Goal: Transaction & Acquisition: Obtain resource

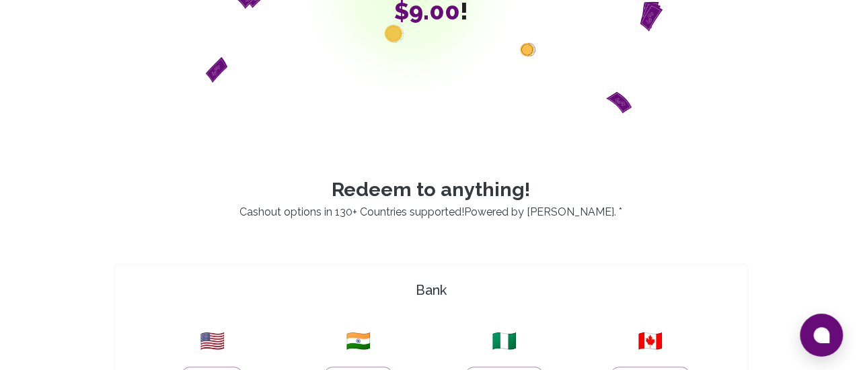
scroll to position [269, 0]
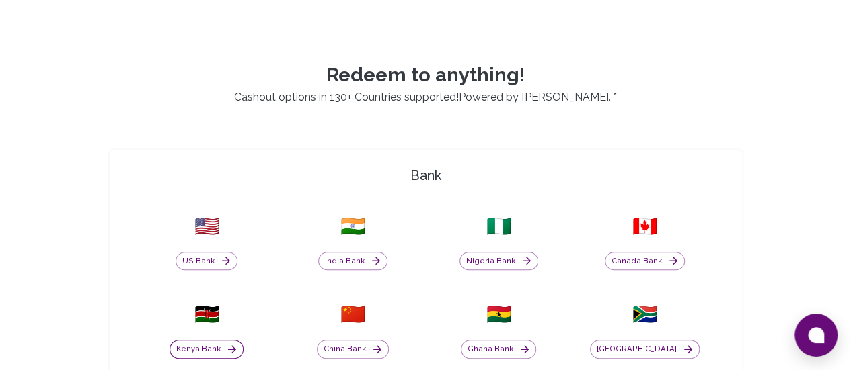
click at [243, 340] on button "Kenya Bank" at bounding box center [206, 349] width 74 height 19
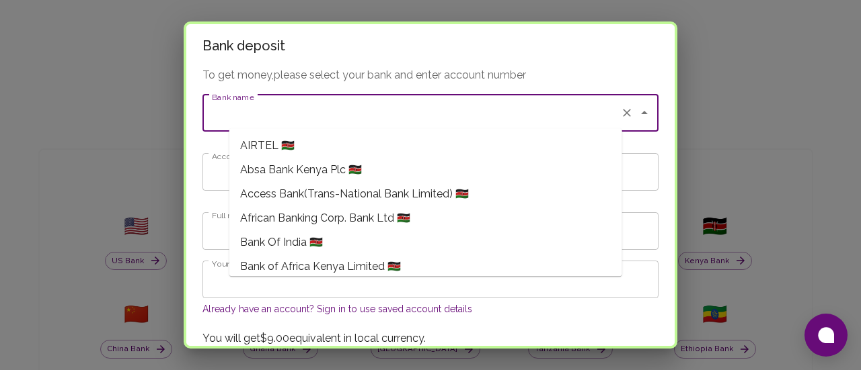
click at [246, 108] on div "Bank name Bank name" at bounding box center [430, 113] width 456 height 38
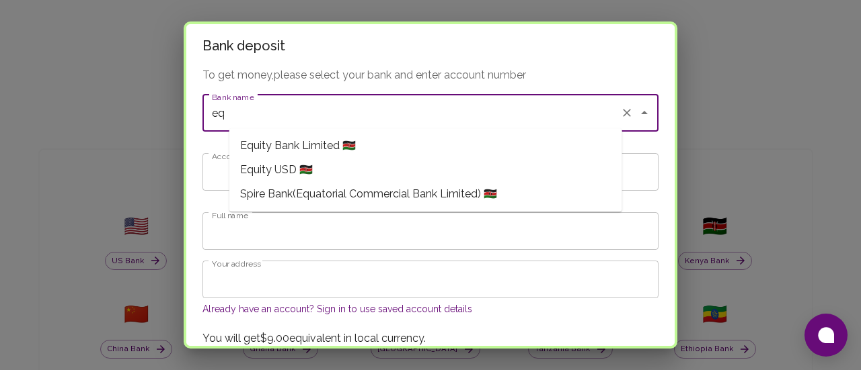
click at [321, 139] on span "Equity Bank Limited 🇰🇪" at bounding box center [298, 146] width 116 height 16
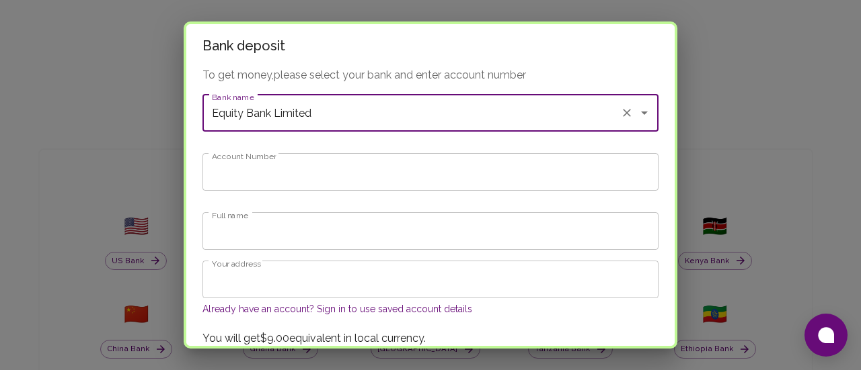
type input "Equity Bank Limited"
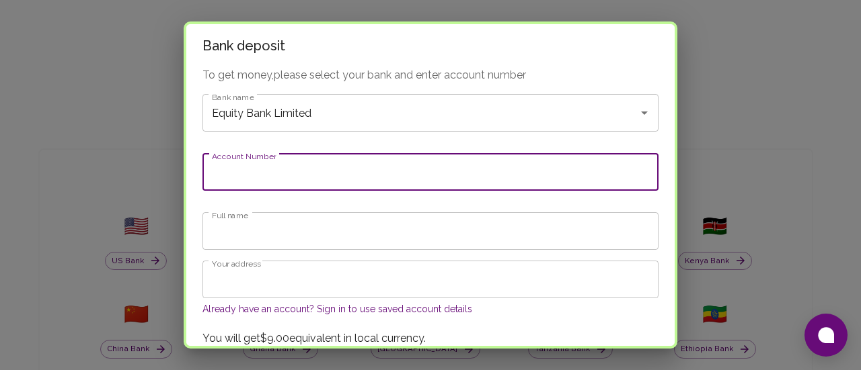
click at [290, 165] on input "Account Number" at bounding box center [430, 172] width 456 height 38
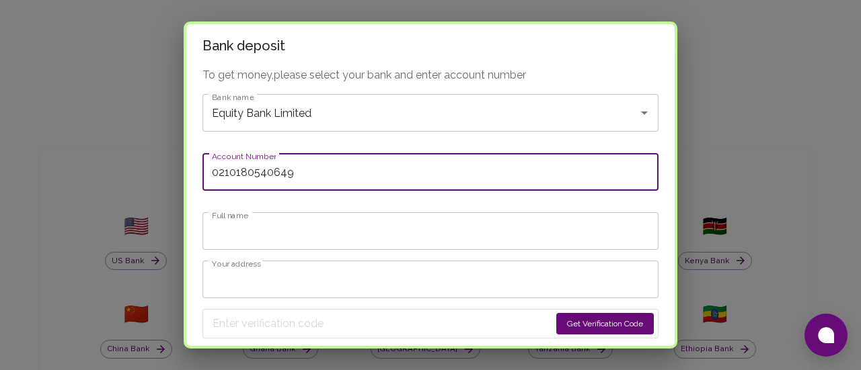
type input "0210180540649"
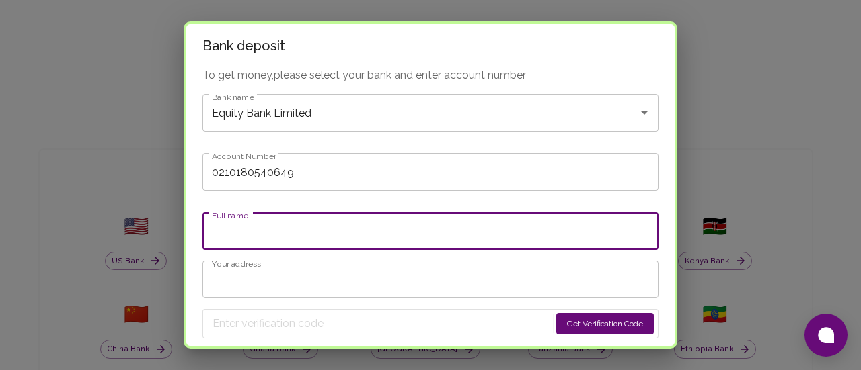
click at [278, 226] on input "Full name" at bounding box center [430, 231] width 456 height 38
click at [280, 222] on input "[PERSON_NAME]" at bounding box center [430, 231] width 456 height 38
click at [282, 222] on input "[PERSON_NAME]" at bounding box center [430, 231] width 456 height 38
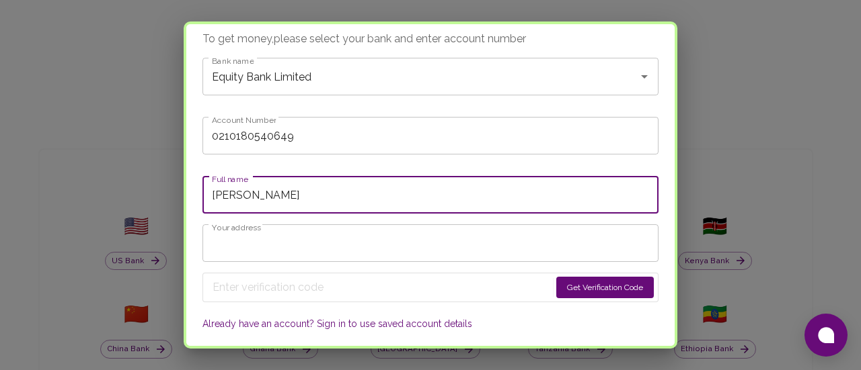
scroll to position [67, 0]
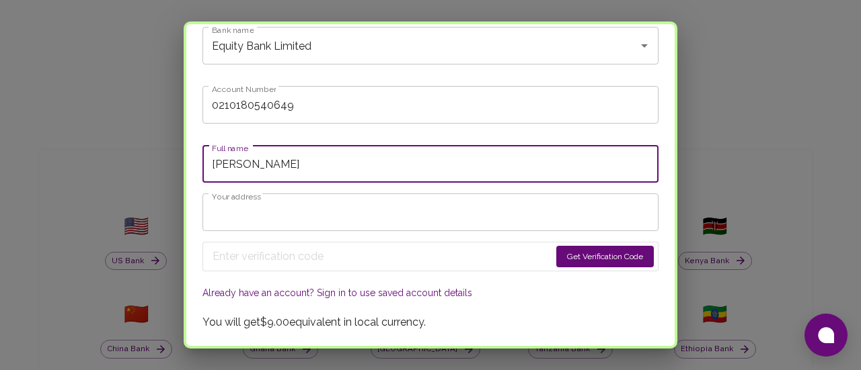
type input "[PERSON_NAME]"
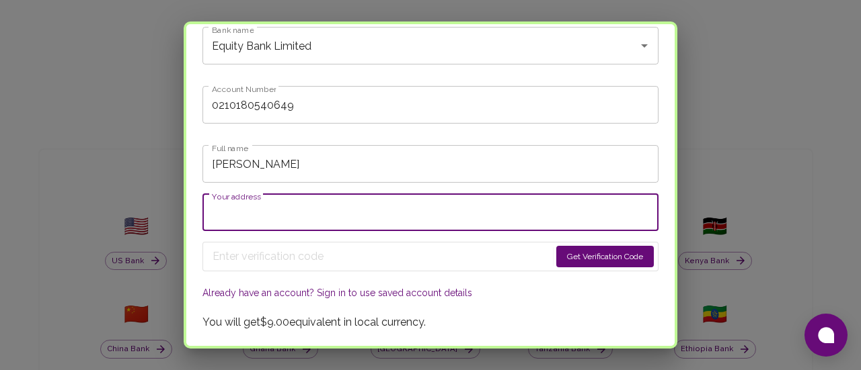
click at [262, 208] on input "Your address" at bounding box center [430, 213] width 456 height 38
type input "[GEOGRAPHIC_DATA]"
click at [556, 247] on button "Get Verification Code" at bounding box center [604, 257] width 97 height 22
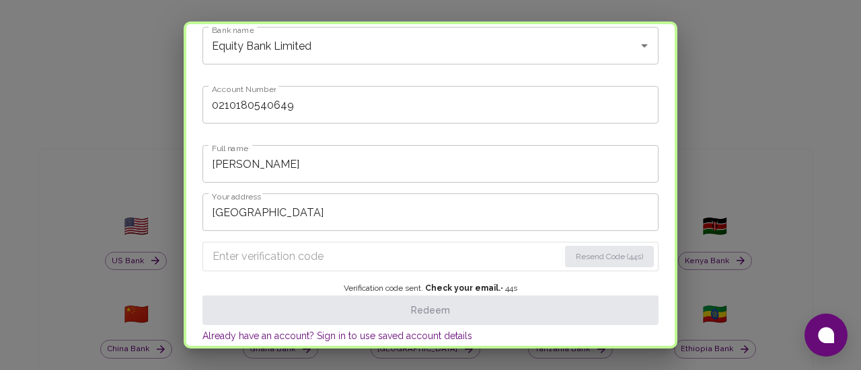
click at [305, 249] on input "Enter verification code" at bounding box center [385, 257] width 346 height 22
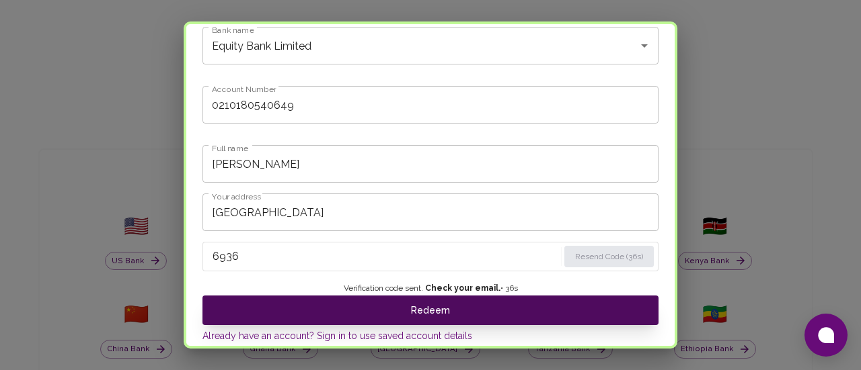
type input "6936"
click at [316, 299] on button "Redeem" at bounding box center [430, 311] width 456 height 30
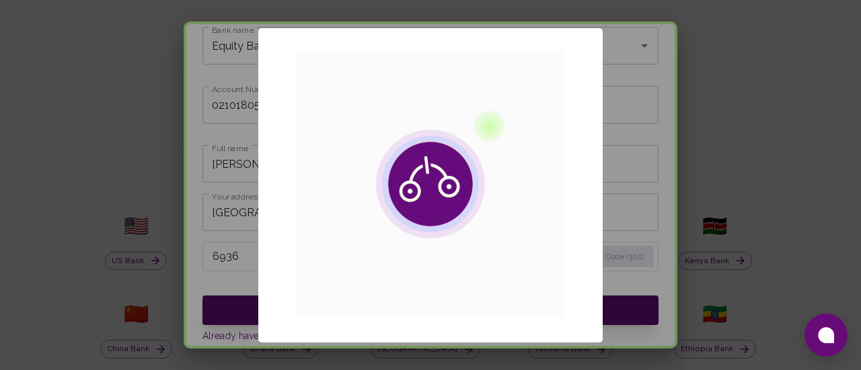
click at [316, 299] on img at bounding box center [430, 184] width 269 height 269
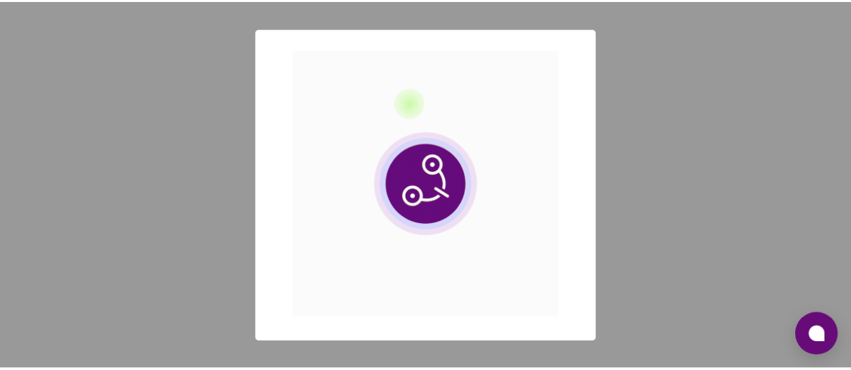
scroll to position [0, 0]
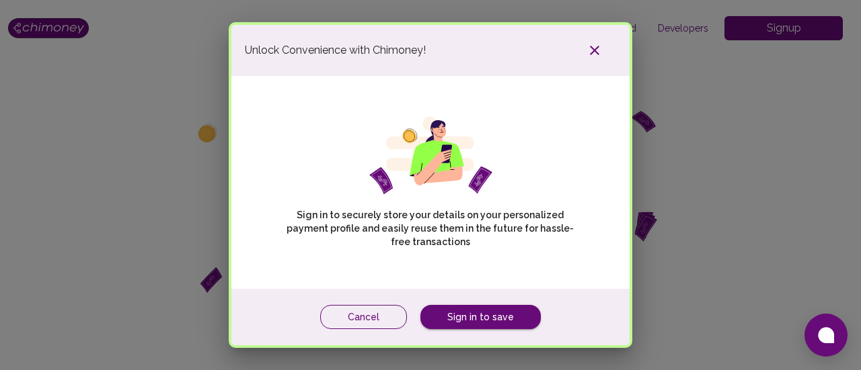
click at [360, 305] on button "Cancel" at bounding box center [363, 317] width 87 height 25
